Goal: Task Accomplishment & Management: Use online tool/utility

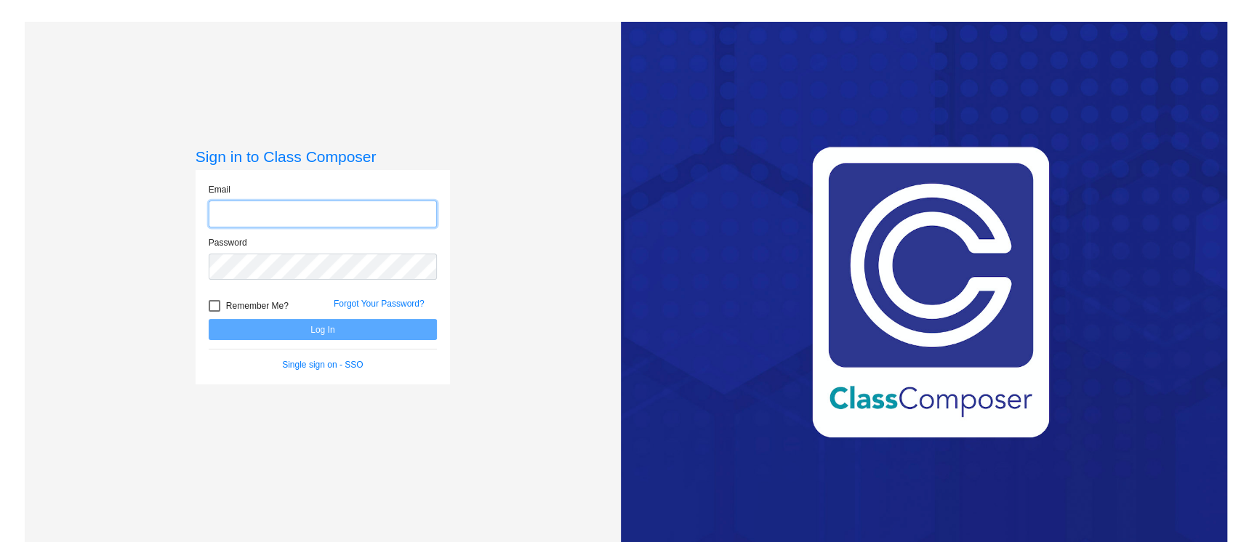
type input "[EMAIL_ADDRESS][PERSON_NAME][DOMAIN_NAME]"
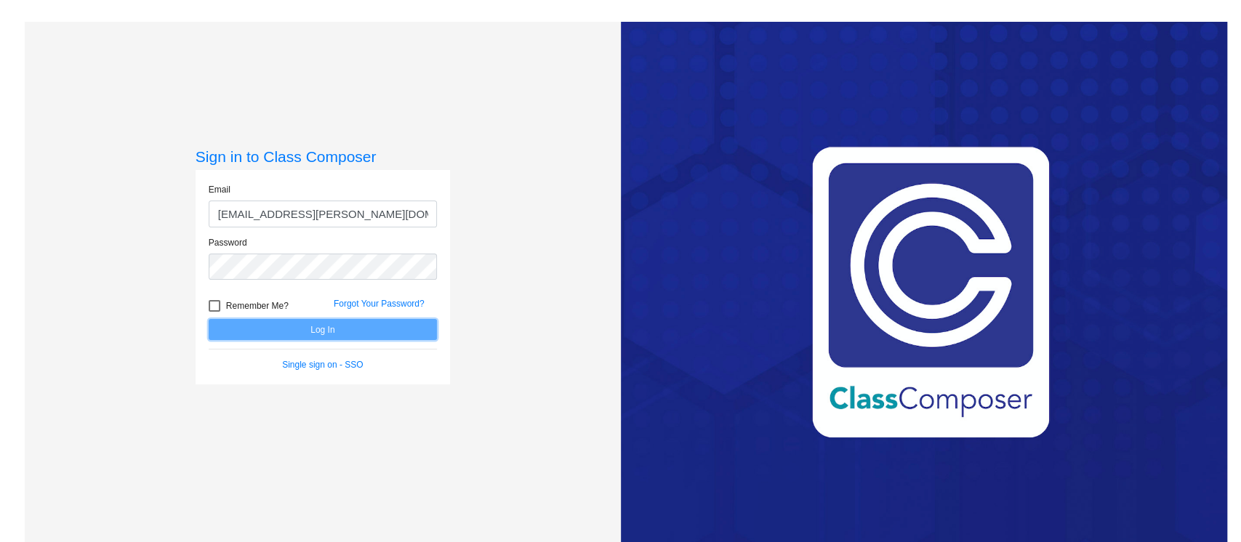
click at [303, 323] on button "Log In" at bounding box center [323, 329] width 228 height 21
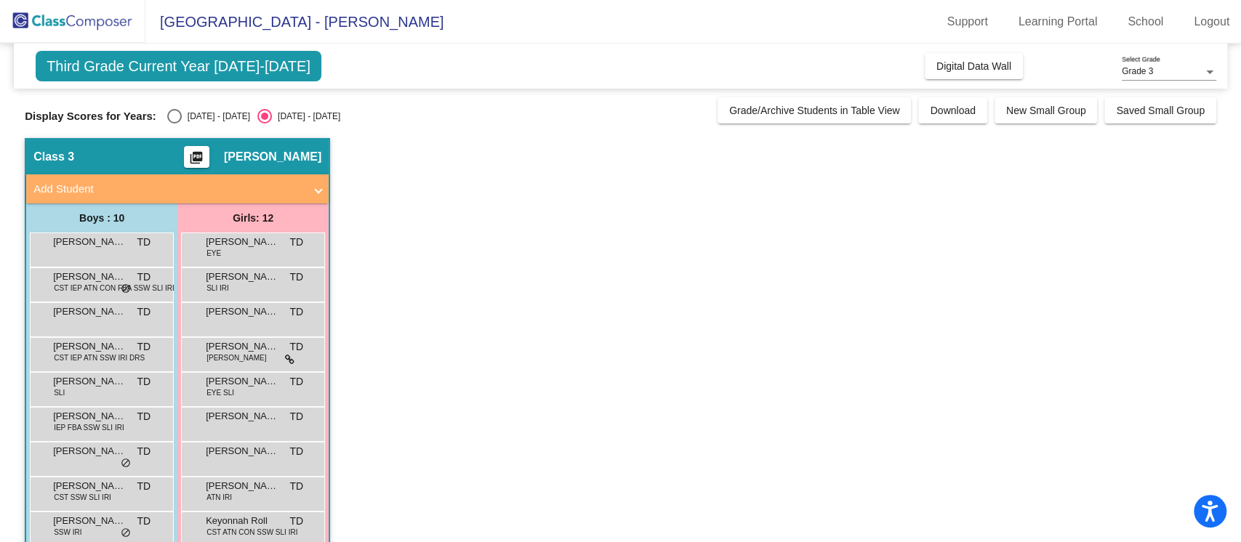
click at [187, 121] on div "[DATE] - [DATE]" at bounding box center [216, 116] width 68 height 13
click at [174, 124] on input "[DATE] - [DATE]" at bounding box center [174, 124] width 1 height 1
radio input "true"
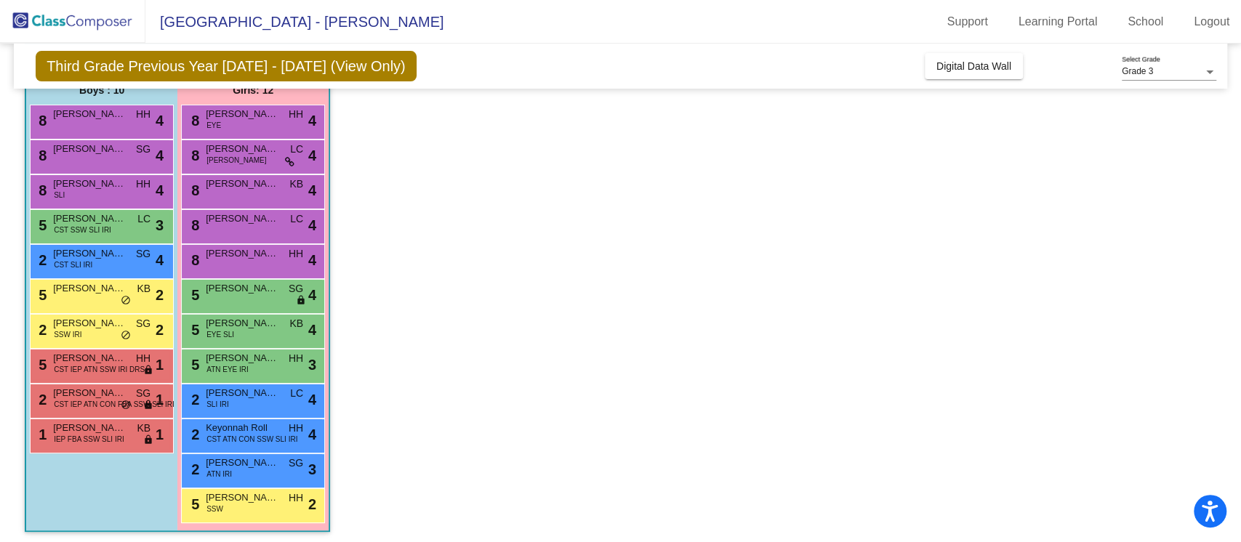
scroll to position [132, 0]
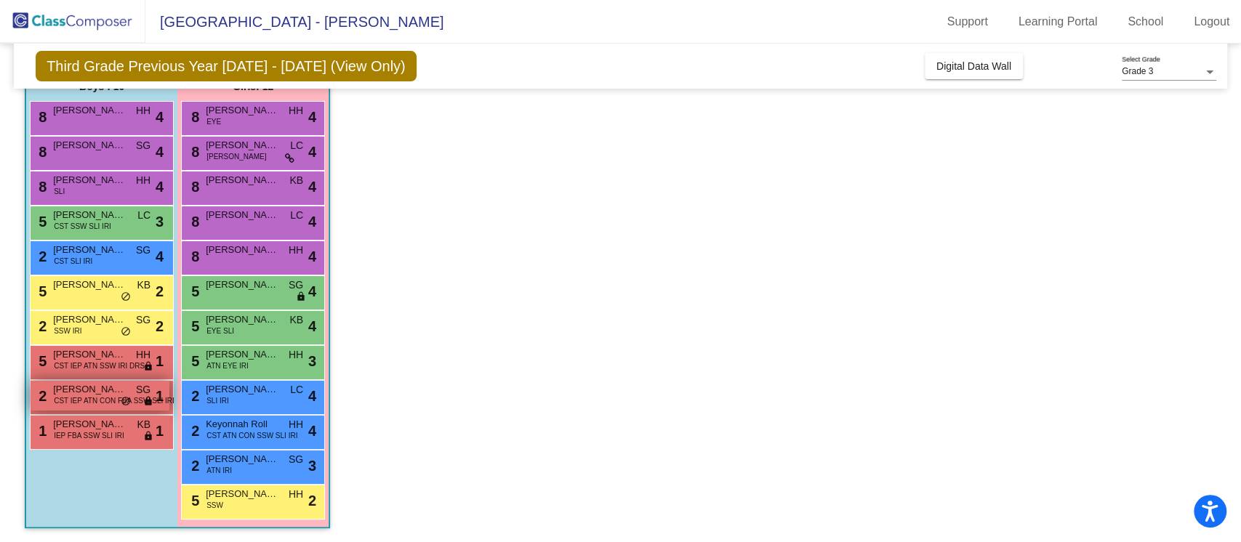
click at [106, 387] on span "[PERSON_NAME]" at bounding box center [89, 389] width 73 height 15
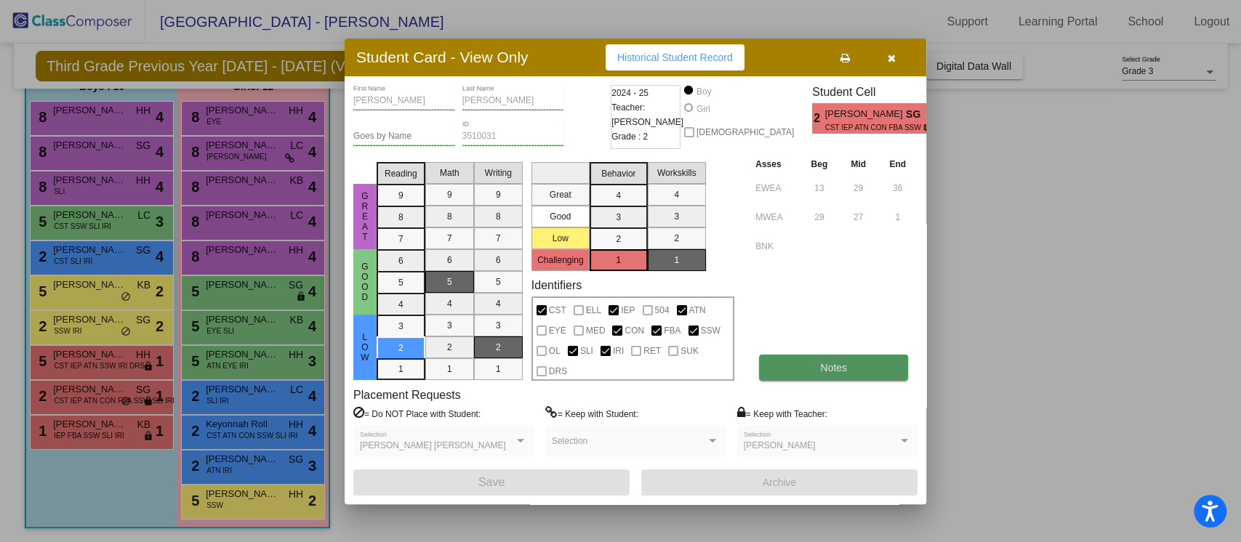
click at [795, 371] on button "Notes" at bounding box center [833, 368] width 149 height 26
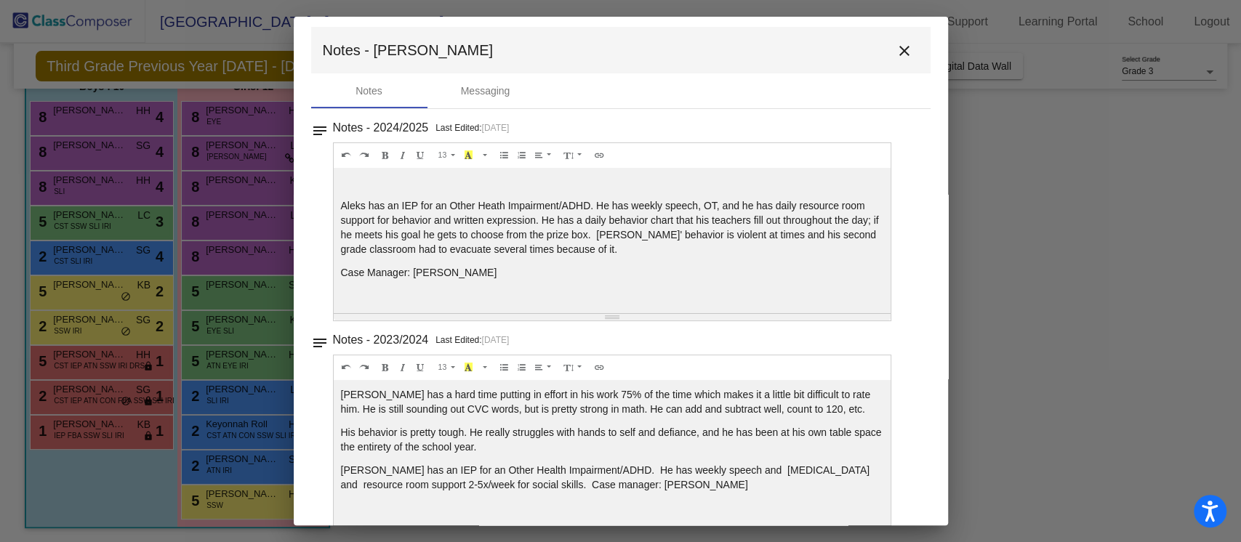
scroll to position [4, 0]
click at [895, 55] on mat-icon "close" at bounding box center [903, 53] width 17 height 17
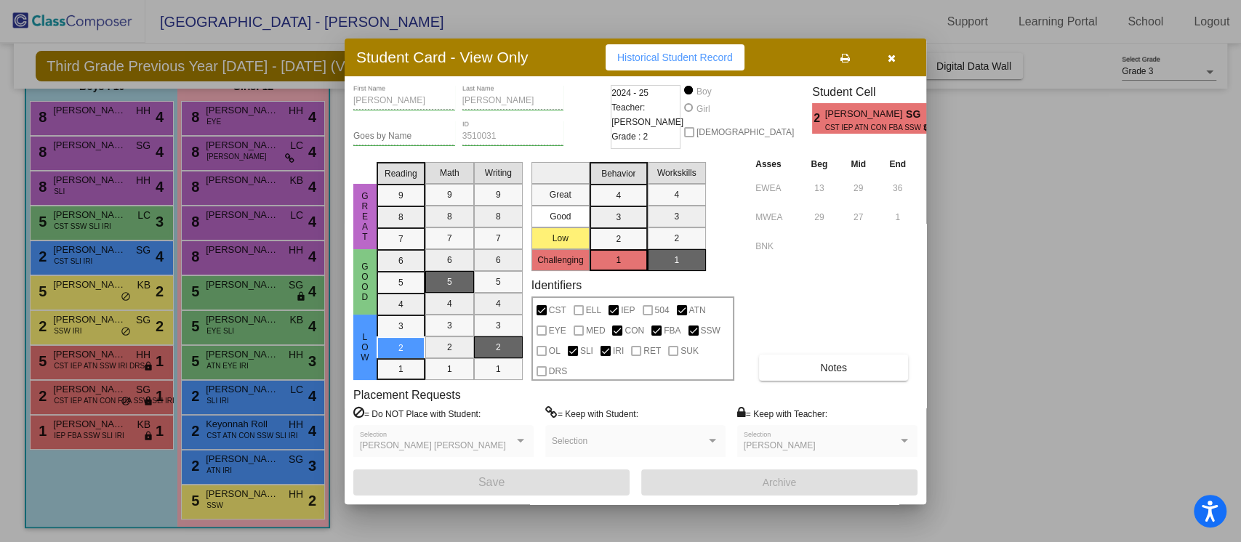
click at [888, 54] on icon "button" at bounding box center [891, 58] width 8 height 10
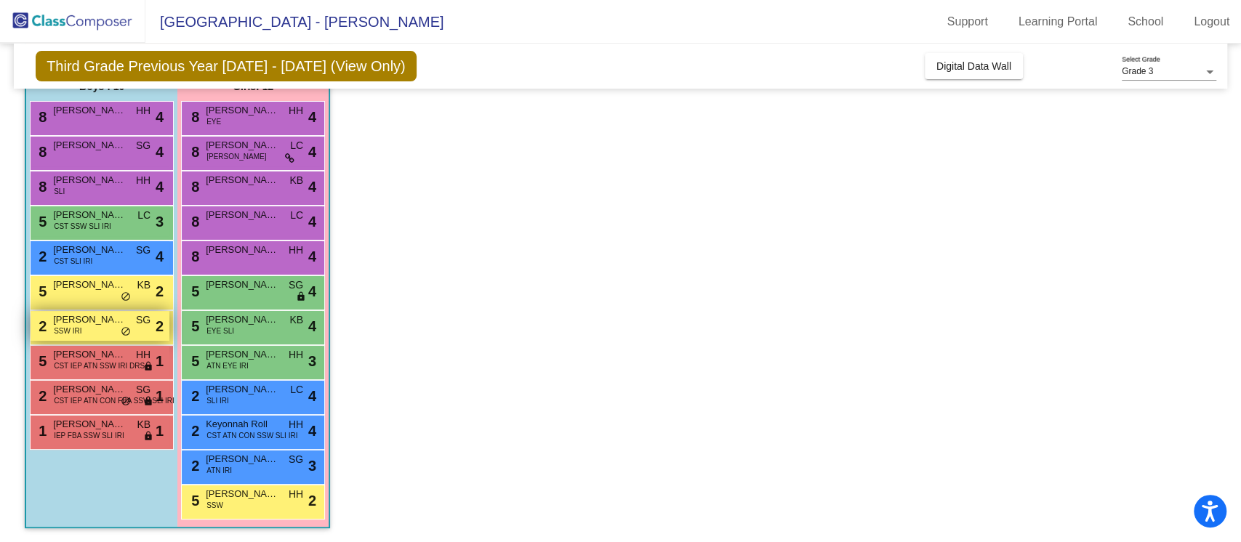
click at [63, 315] on span "[PERSON_NAME]" at bounding box center [89, 320] width 73 height 15
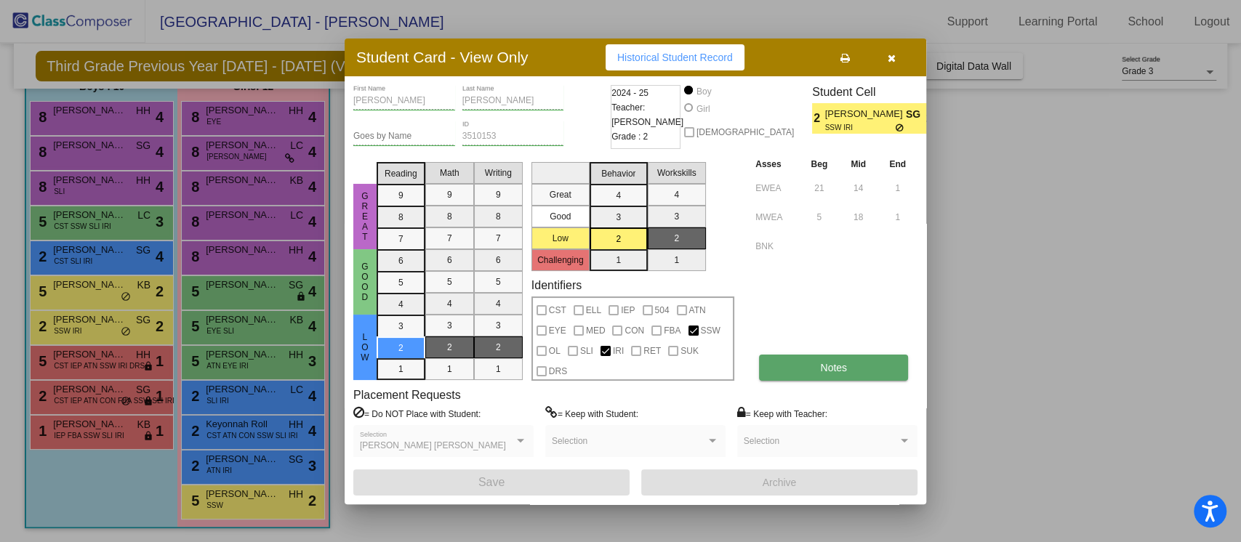
click at [809, 376] on button "Notes" at bounding box center [833, 368] width 149 height 26
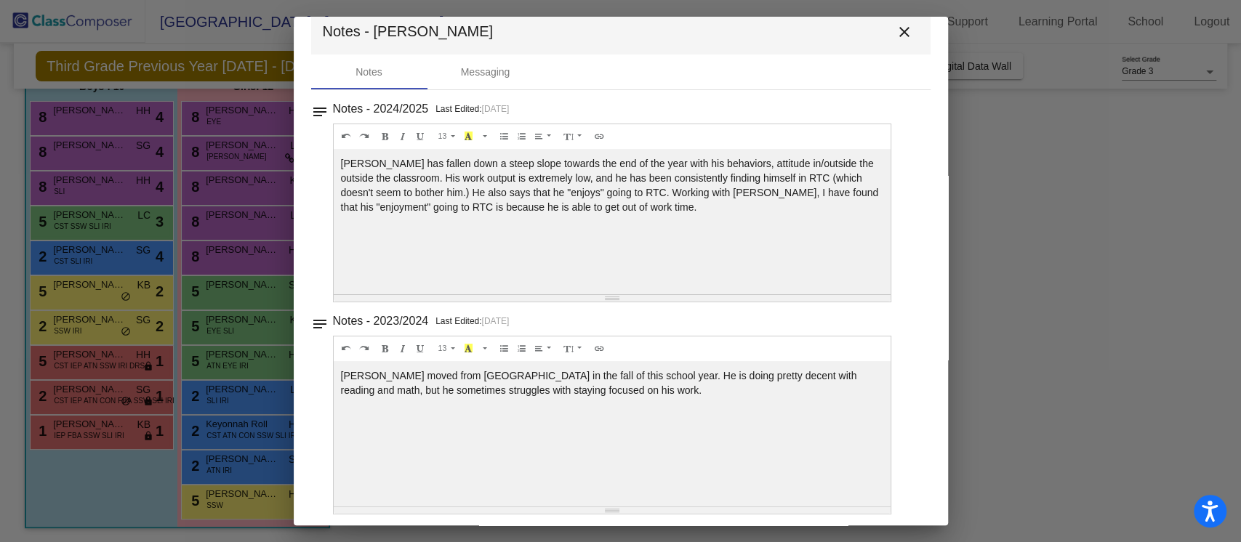
scroll to position [31, 0]
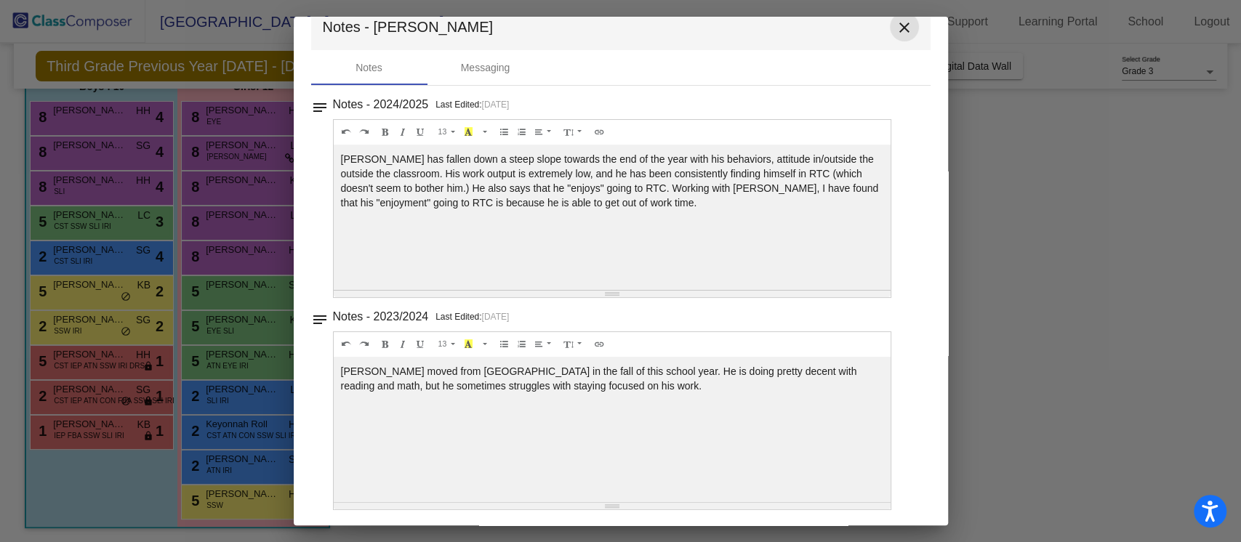
click at [898, 24] on mat-icon "close" at bounding box center [903, 27] width 17 height 17
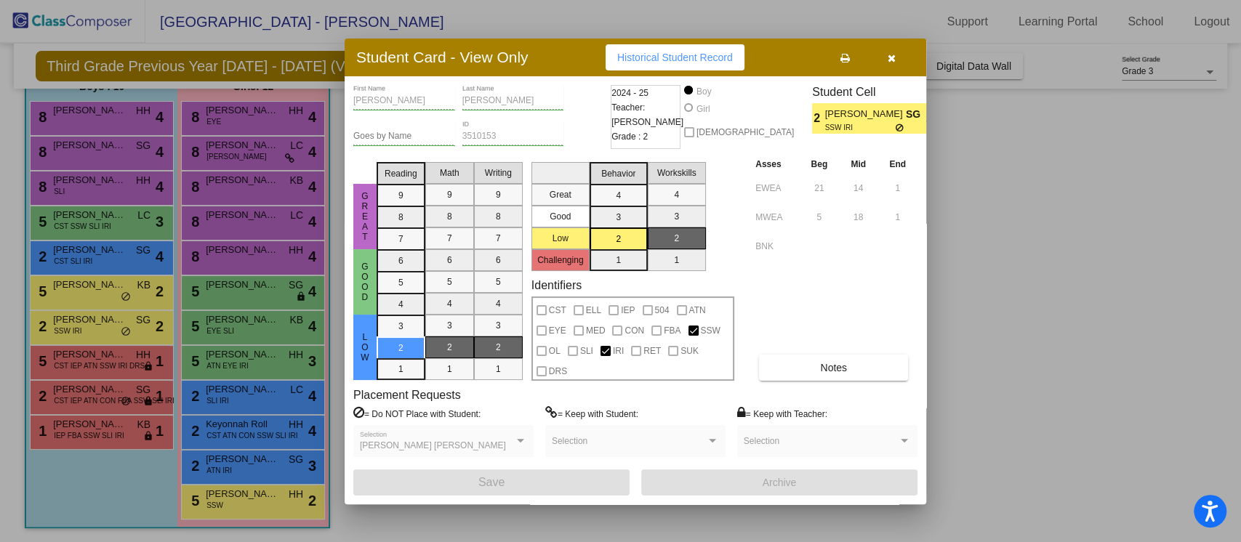
click at [895, 59] on button "button" at bounding box center [891, 57] width 47 height 26
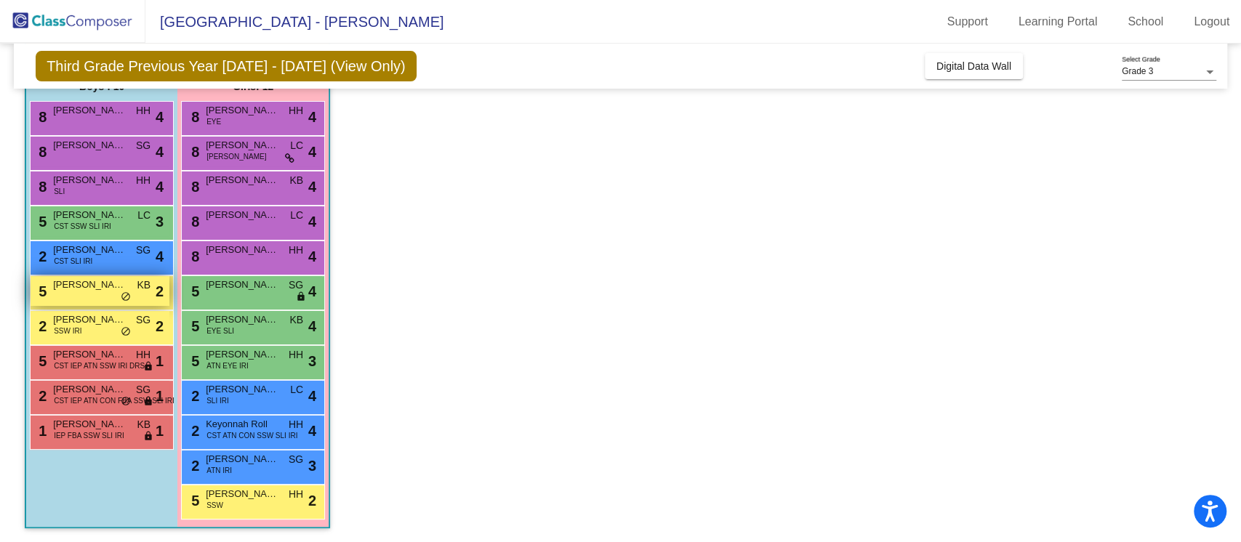
click at [71, 291] on div "5 [PERSON_NAME] KB lock do_not_disturb_alt 2" at bounding box center [100, 291] width 139 height 30
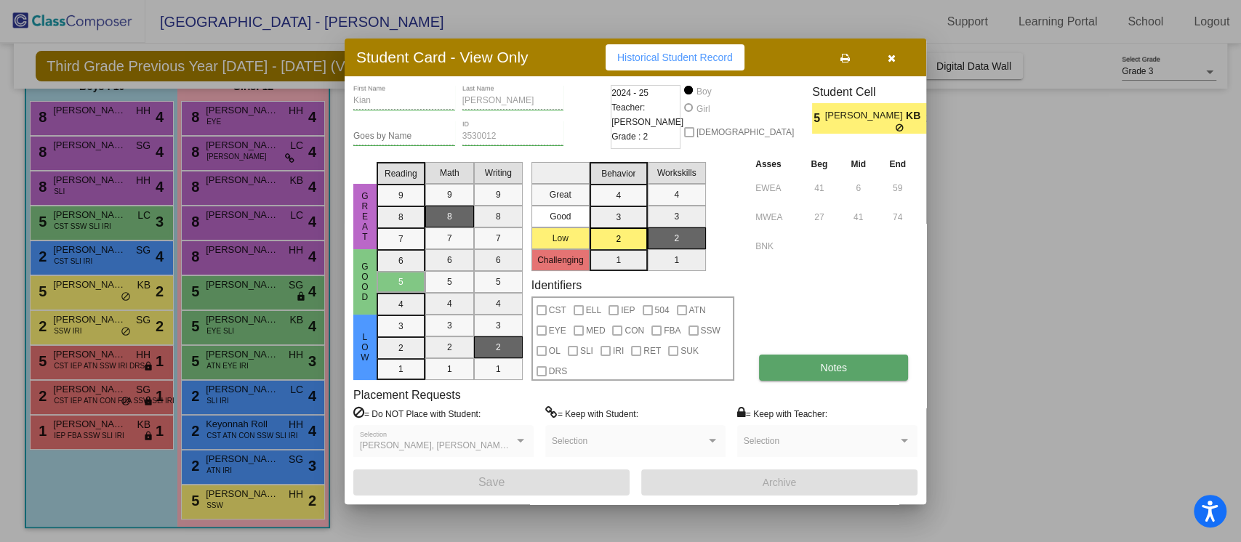
click at [823, 366] on span "Notes" at bounding box center [833, 368] width 27 height 12
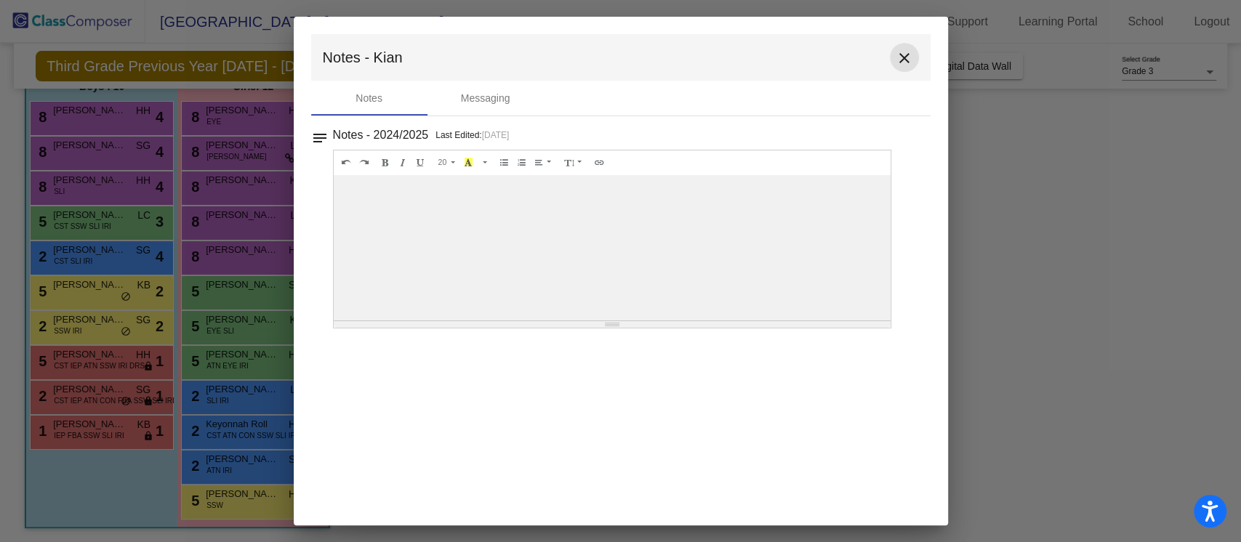
click at [898, 61] on mat-icon "close" at bounding box center [903, 57] width 17 height 17
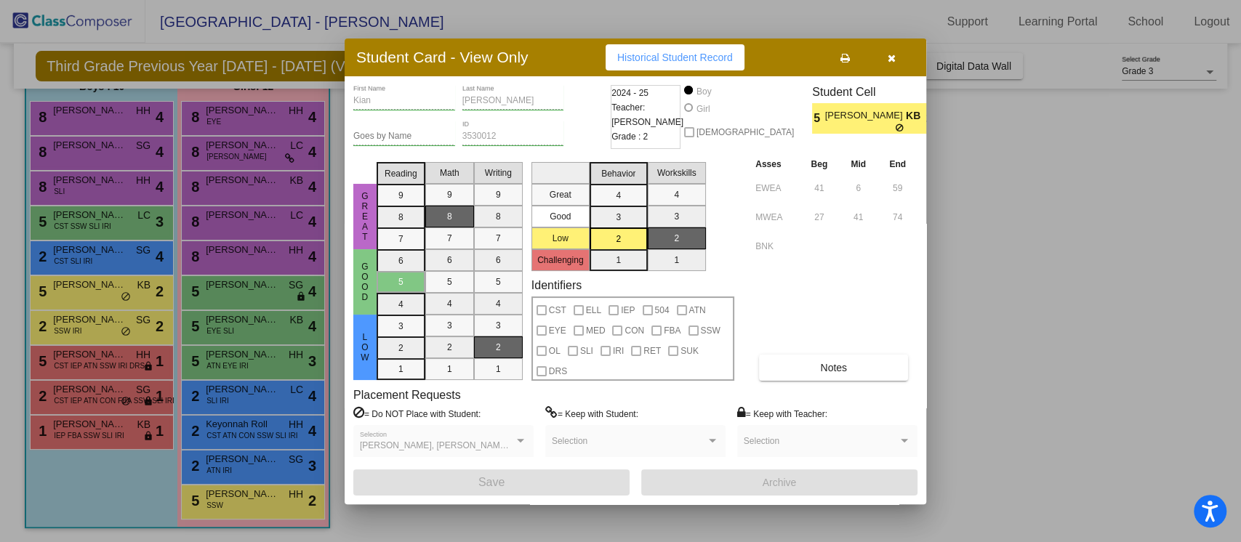
click at [81, 382] on div at bounding box center [620, 271] width 1241 height 542
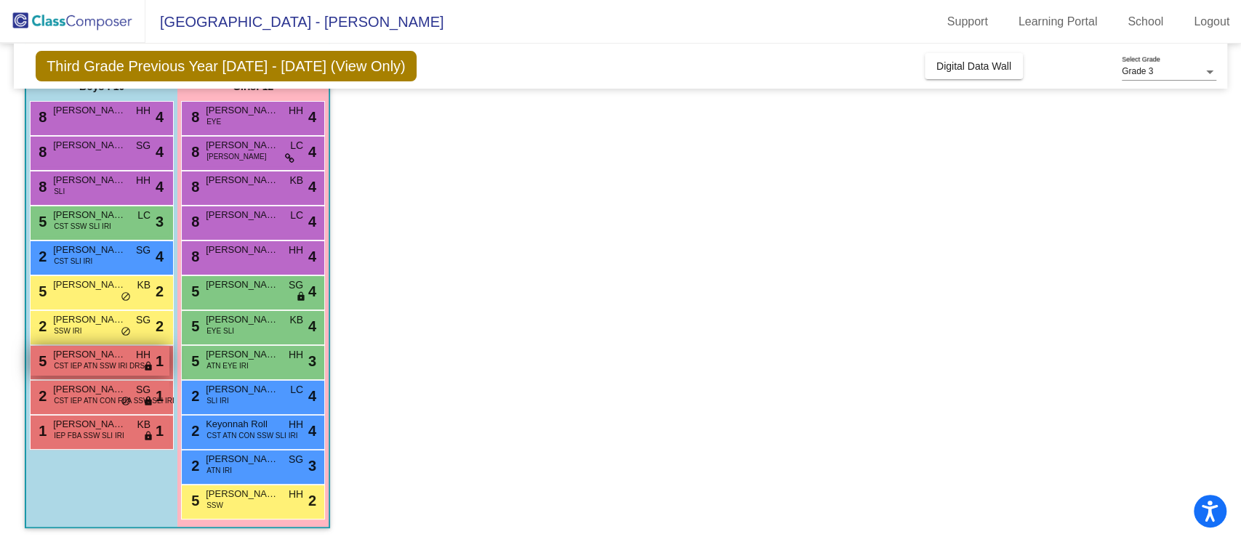
click at [85, 366] on span "CST IEP ATN SSW IRI DRS" at bounding box center [99, 366] width 91 height 11
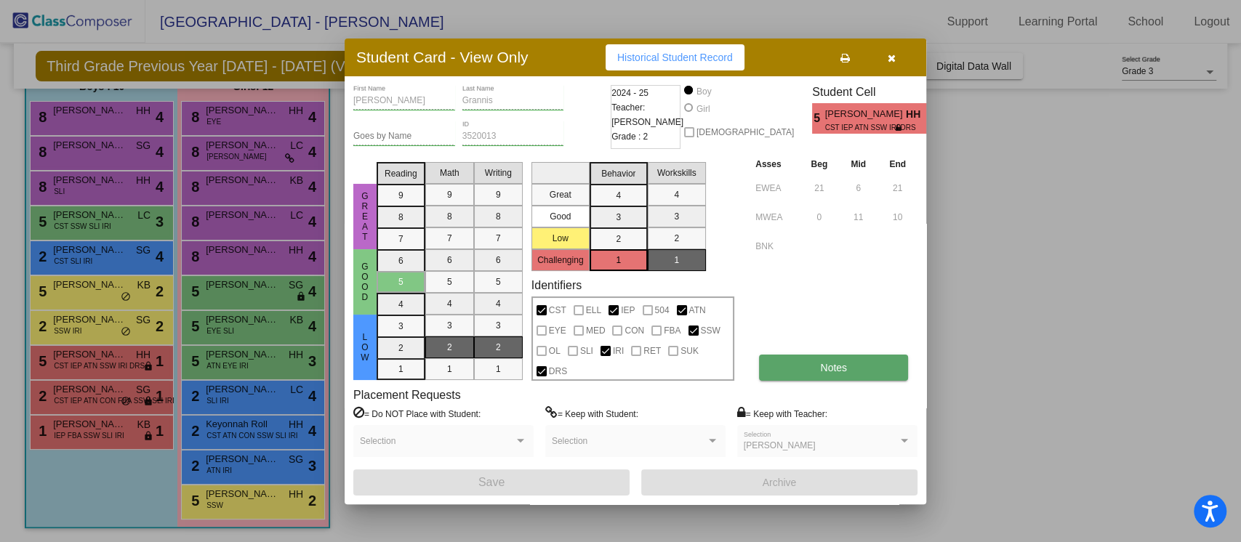
click at [821, 362] on span "Notes" at bounding box center [833, 368] width 27 height 12
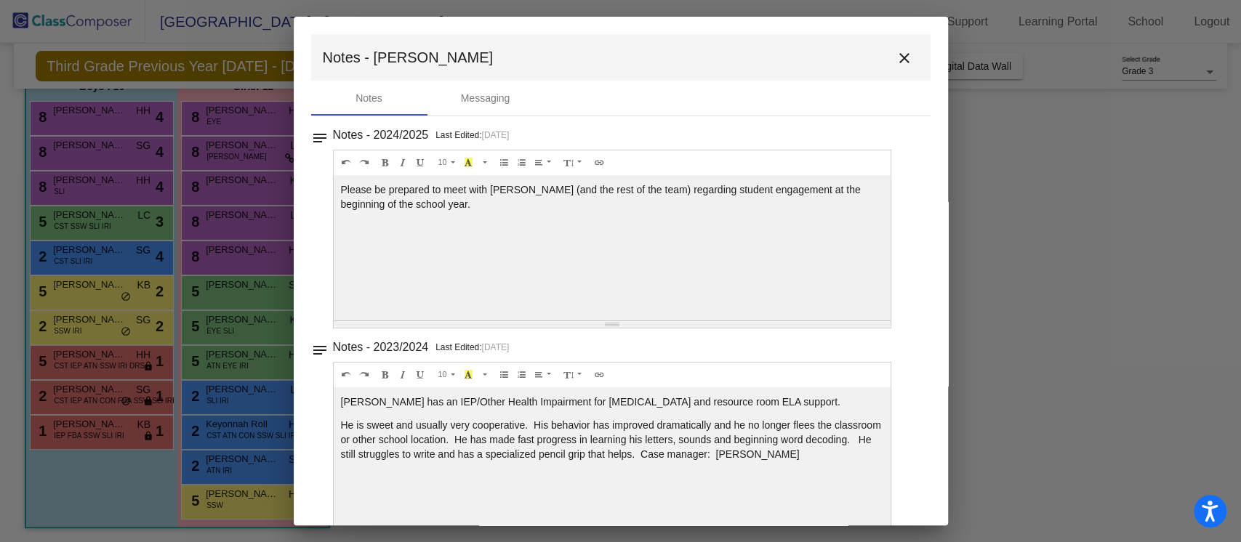
click at [895, 63] on mat-icon "close" at bounding box center [903, 57] width 17 height 17
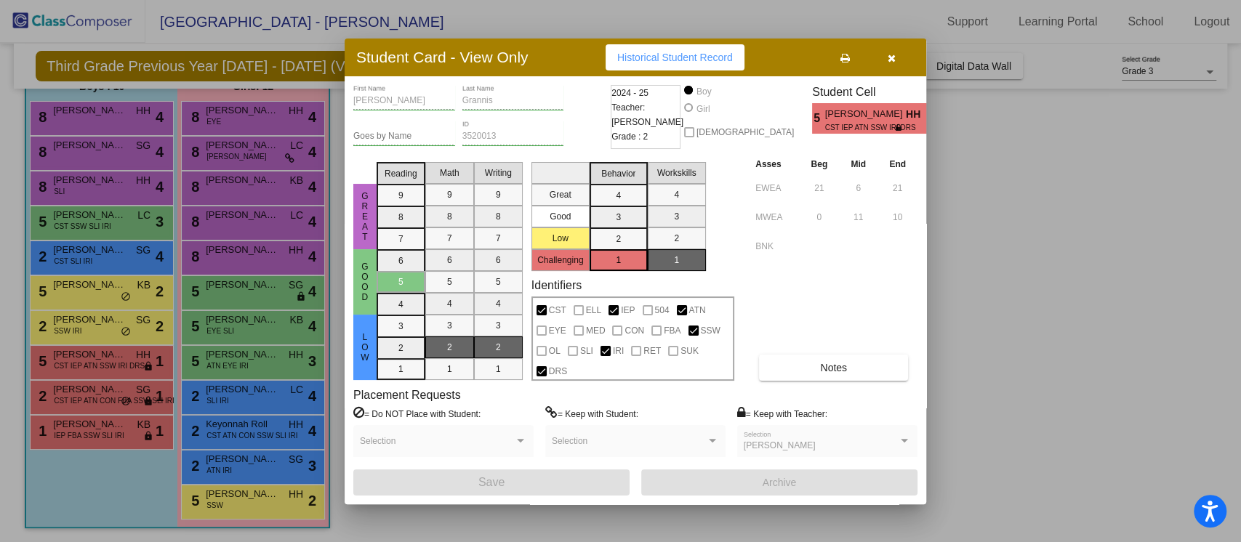
click at [111, 439] on div at bounding box center [620, 271] width 1241 height 542
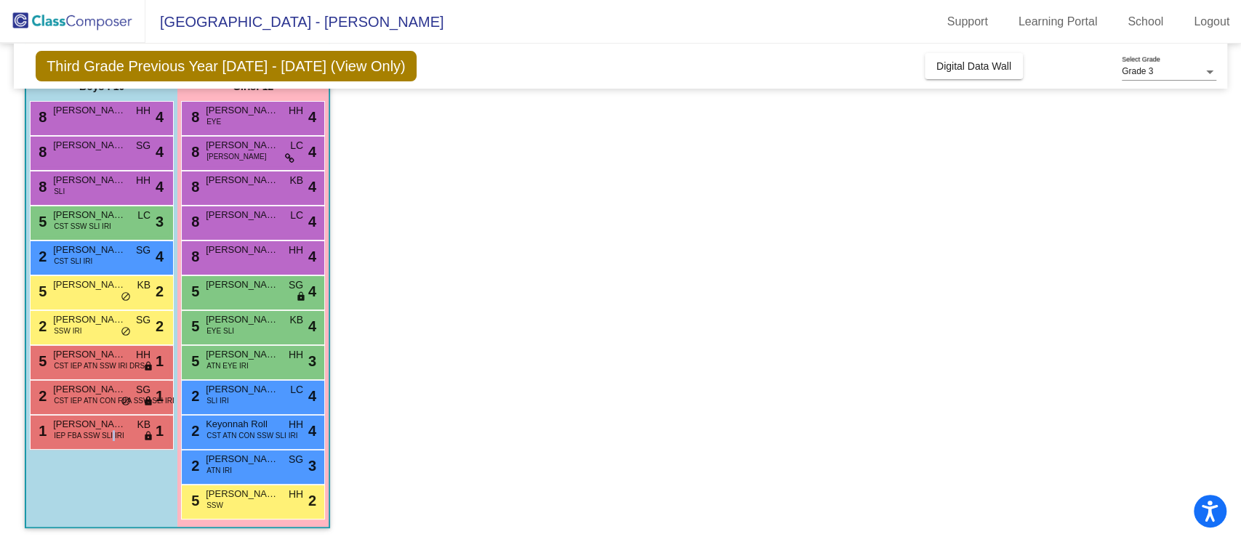
click at [111, 439] on span "IEP FBA SSW SLI IRI" at bounding box center [89, 435] width 71 height 11
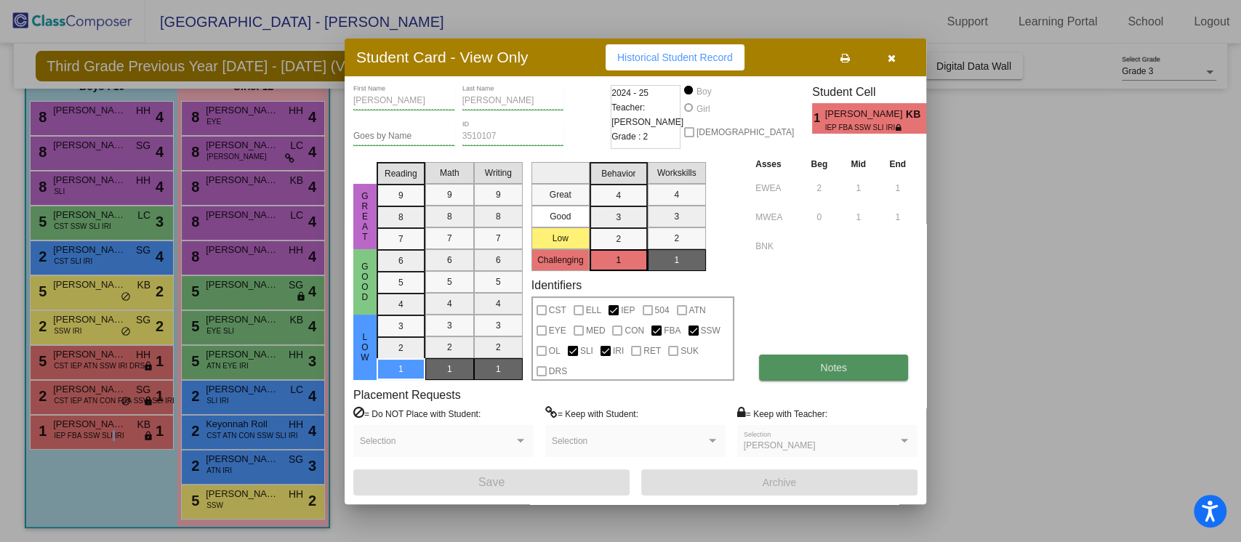
click at [829, 363] on span "Notes" at bounding box center [833, 368] width 27 height 12
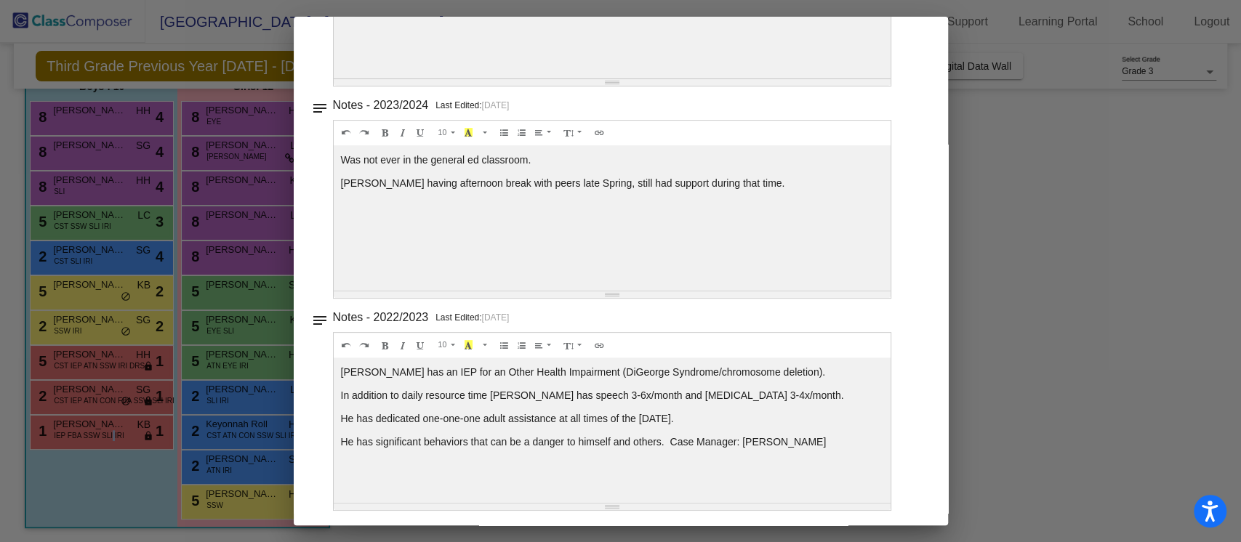
scroll to position [243, 0]
click at [1006, 166] on div at bounding box center [620, 271] width 1241 height 542
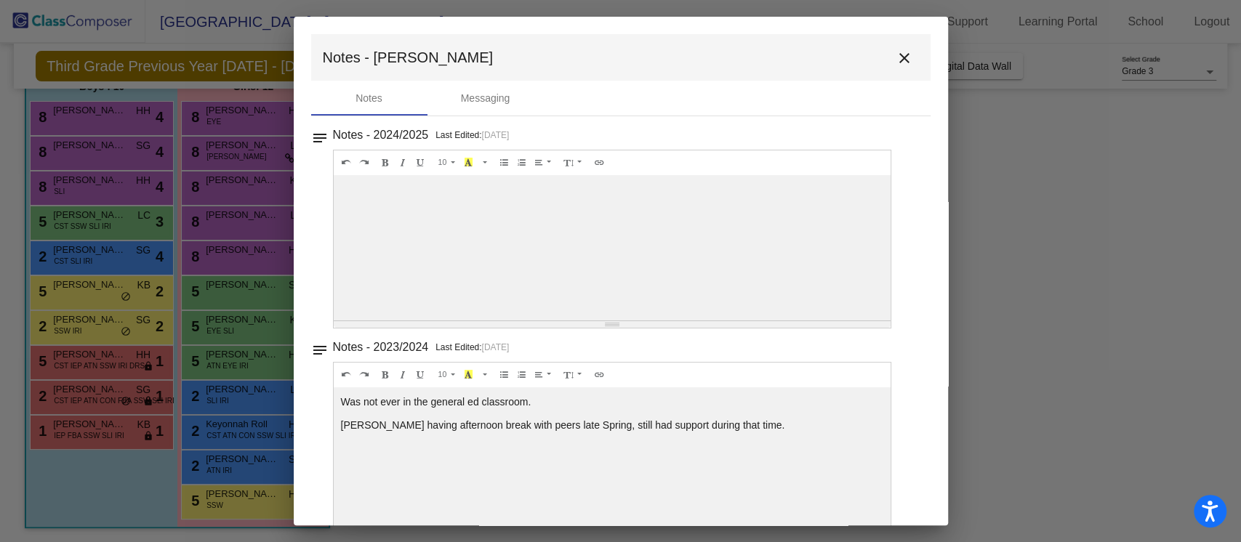
click at [1036, 253] on div at bounding box center [620, 271] width 1241 height 542
click at [898, 56] on mat-icon "close" at bounding box center [903, 57] width 17 height 17
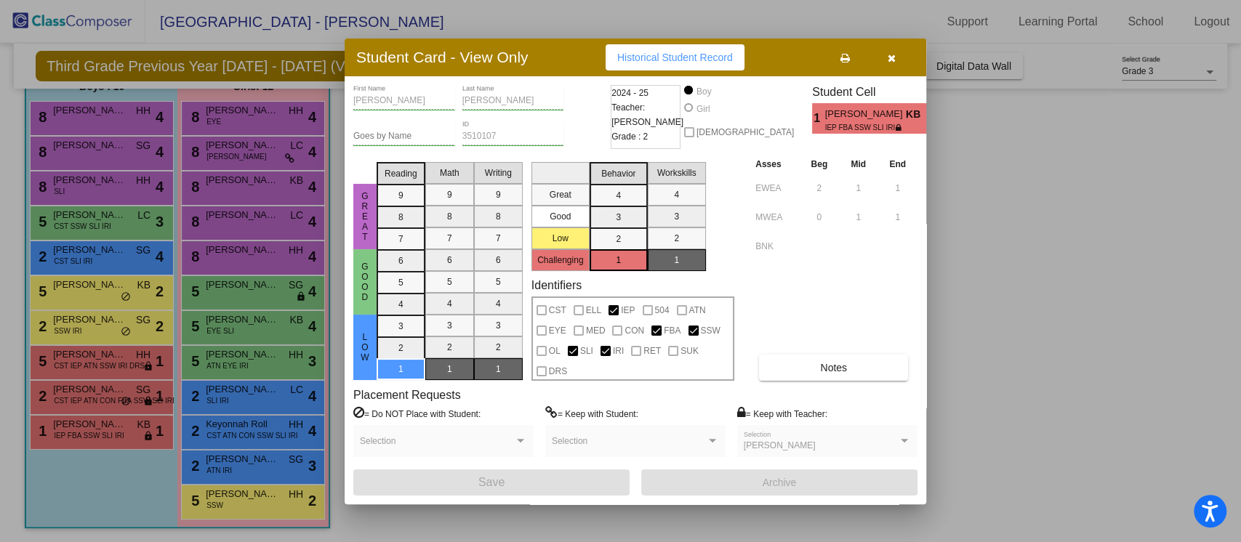
click at [891, 55] on icon "button" at bounding box center [891, 58] width 8 height 10
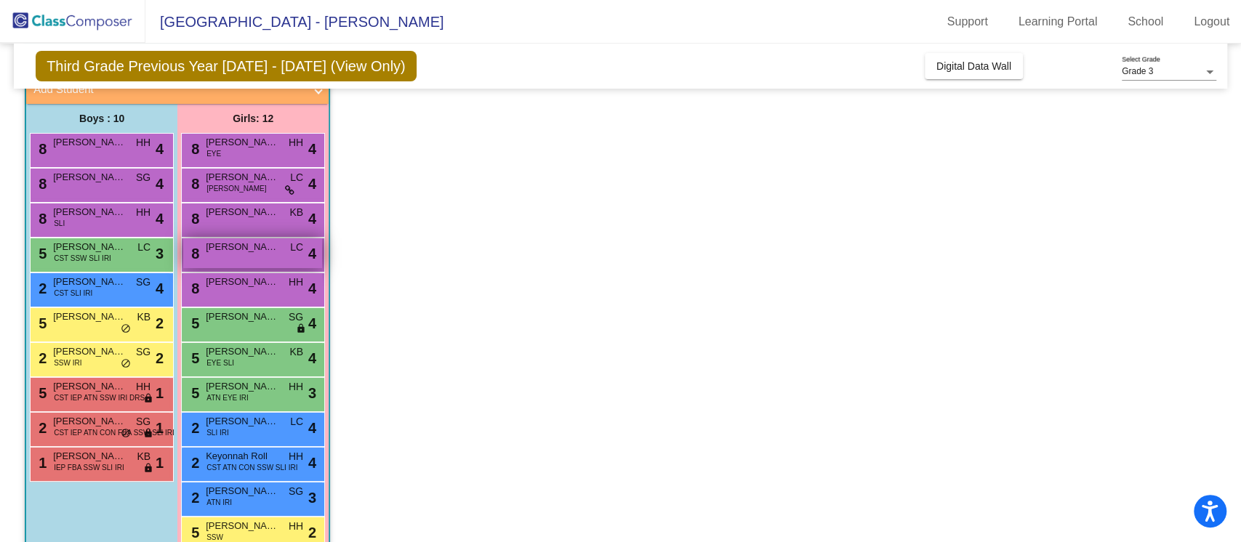
scroll to position [104, 0]
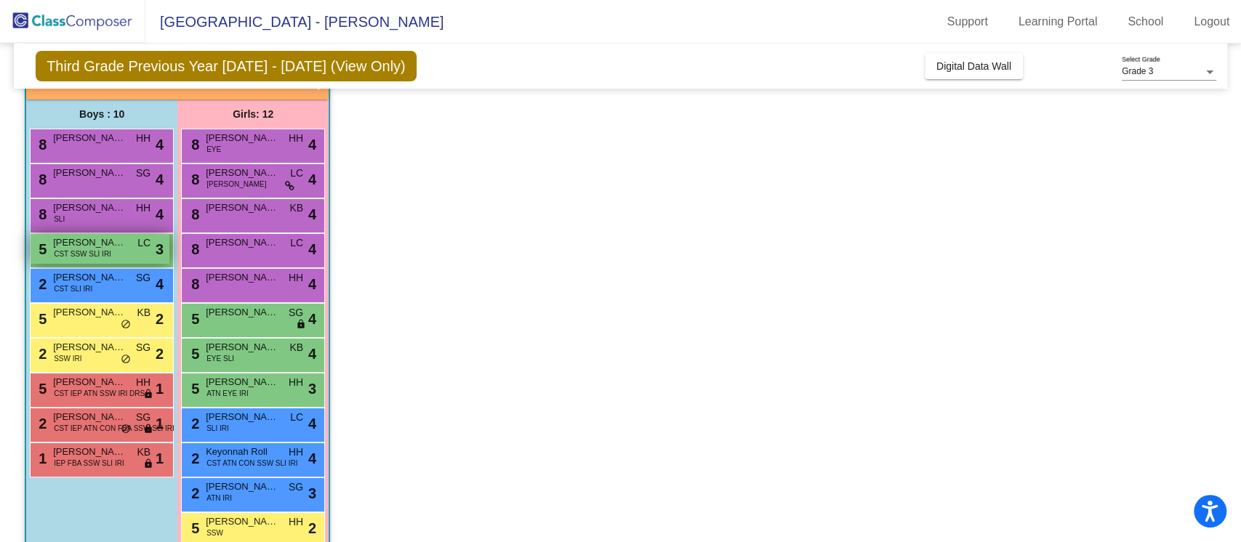
click at [121, 248] on span "[PERSON_NAME] [PERSON_NAME]" at bounding box center [89, 242] width 73 height 15
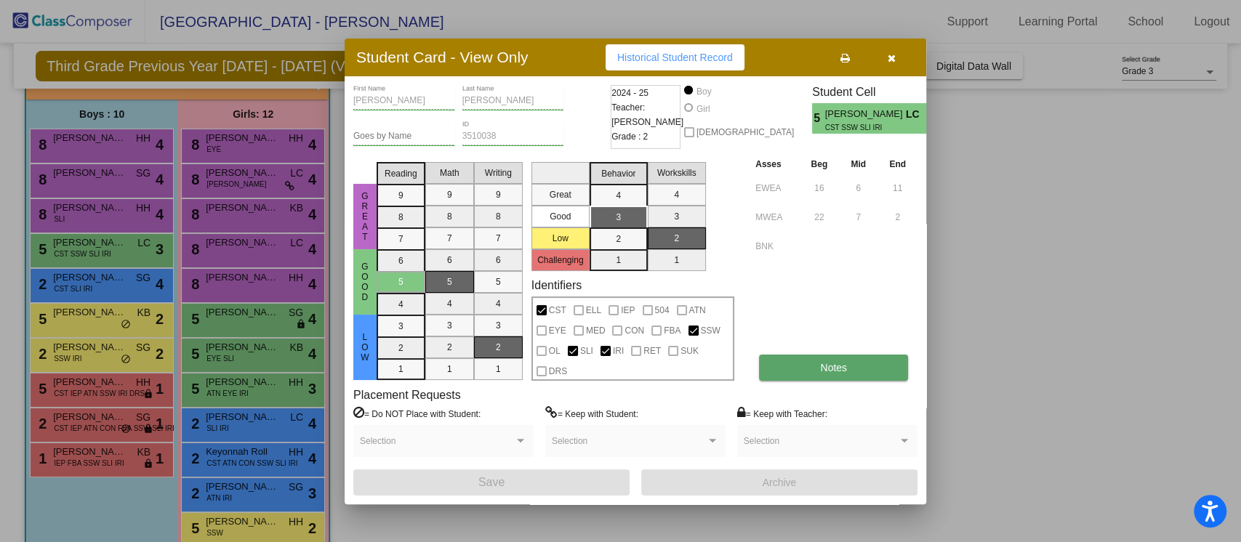
click at [817, 363] on button "Notes" at bounding box center [833, 368] width 149 height 26
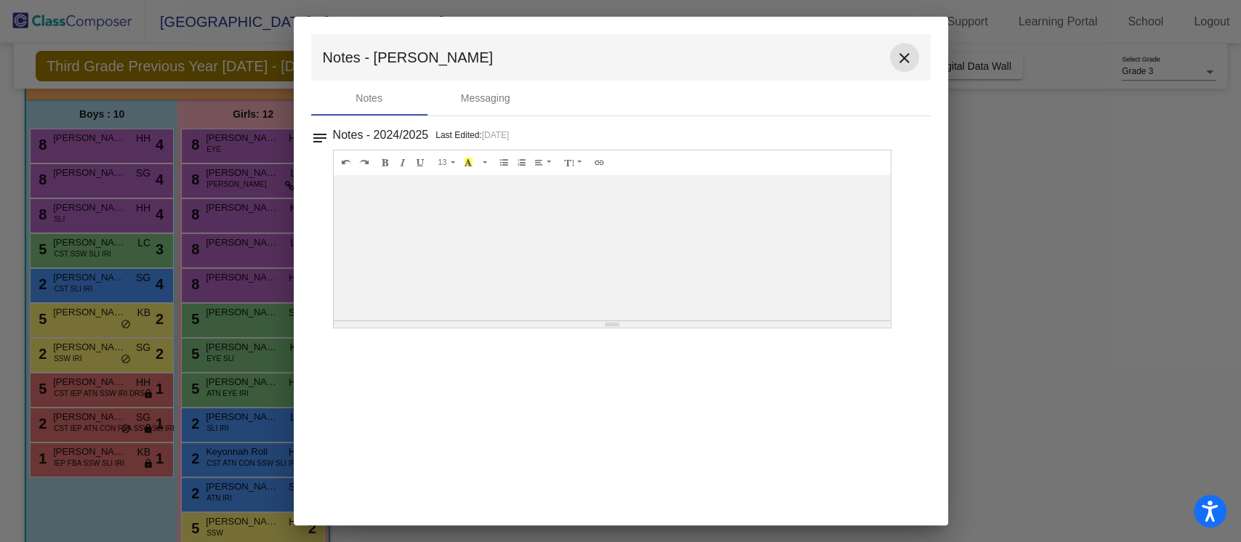
click at [906, 64] on mat-icon "close" at bounding box center [903, 57] width 17 height 17
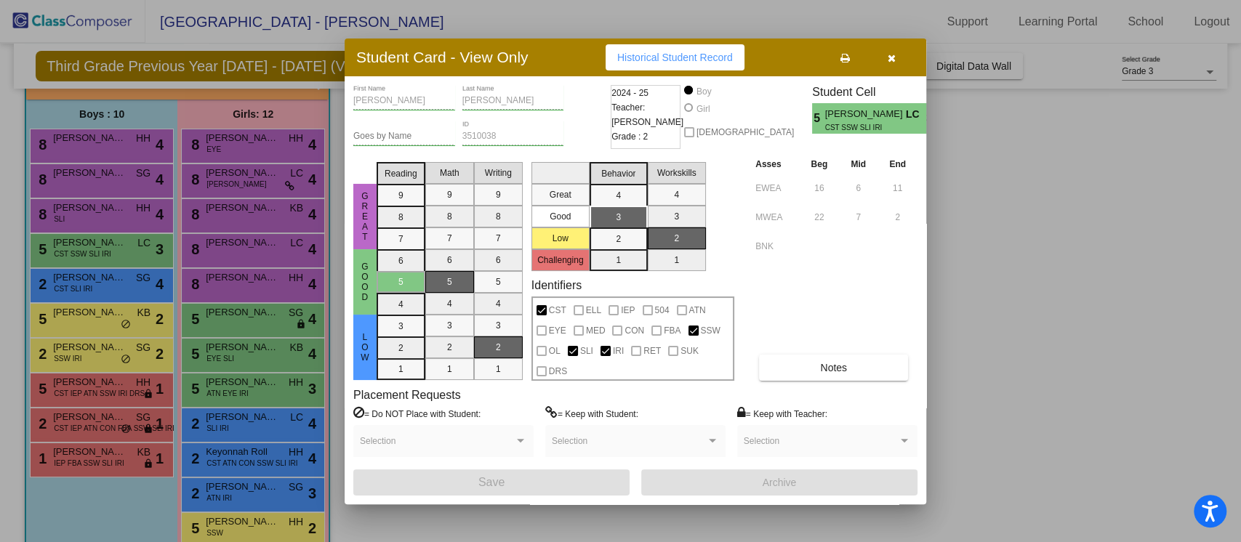
click at [894, 53] on icon "button" at bounding box center [891, 58] width 8 height 10
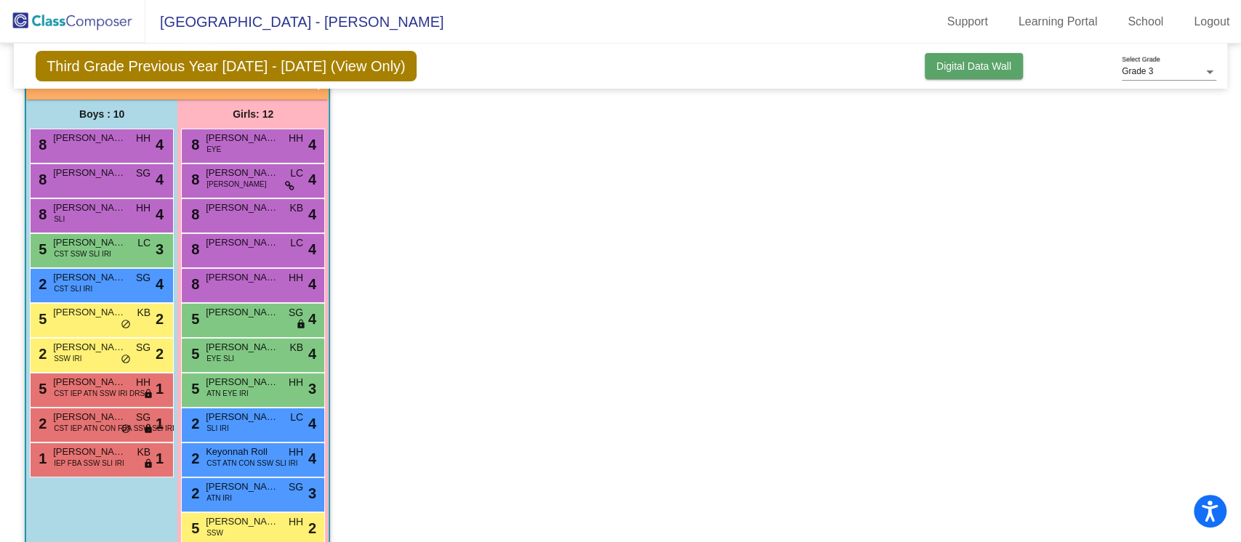
click at [948, 56] on button "Digital Data Wall" at bounding box center [974, 66] width 98 height 26
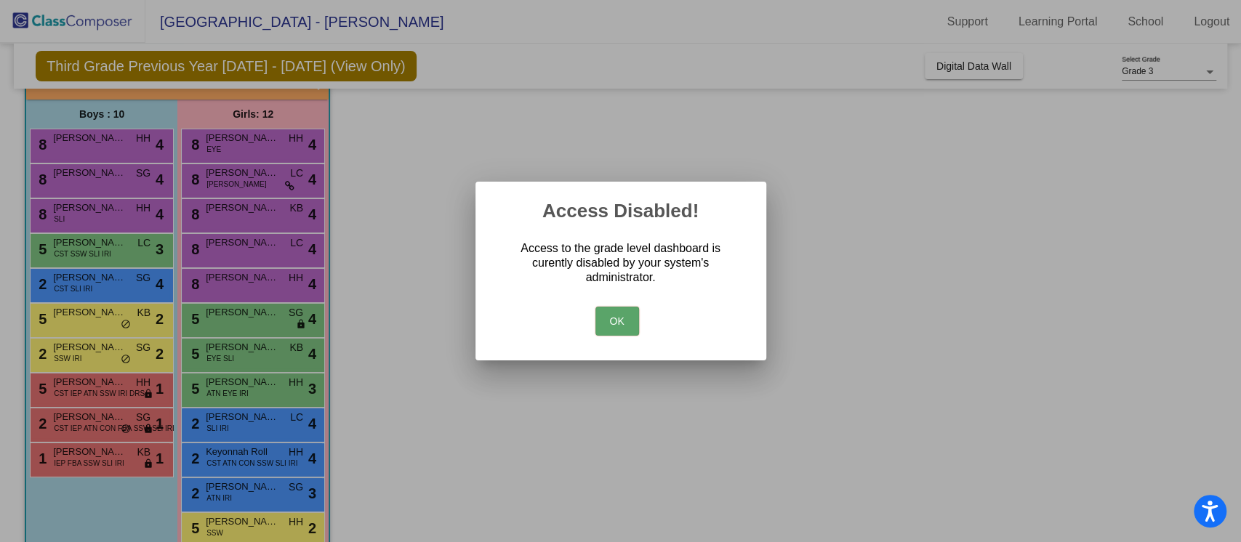
click at [624, 321] on button "OK" at bounding box center [617, 321] width 44 height 29
